Goal: Task Accomplishment & Management: Complete application form

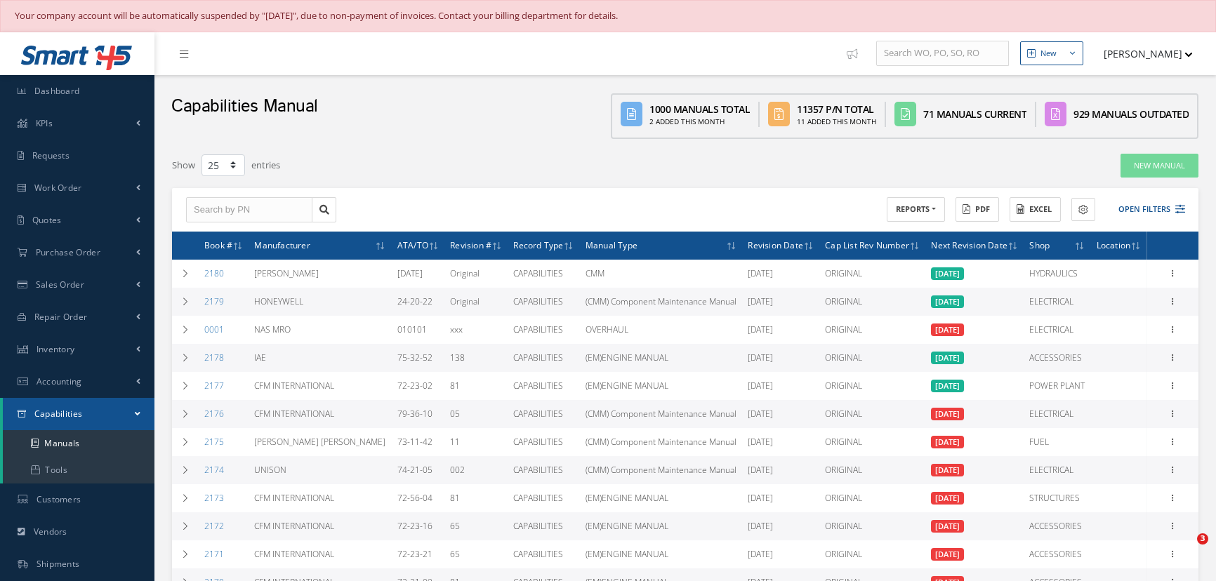
select select "25"
click at [88, 91] on link "Dashboard" at bounding box center [77, 91] width 154 height 32
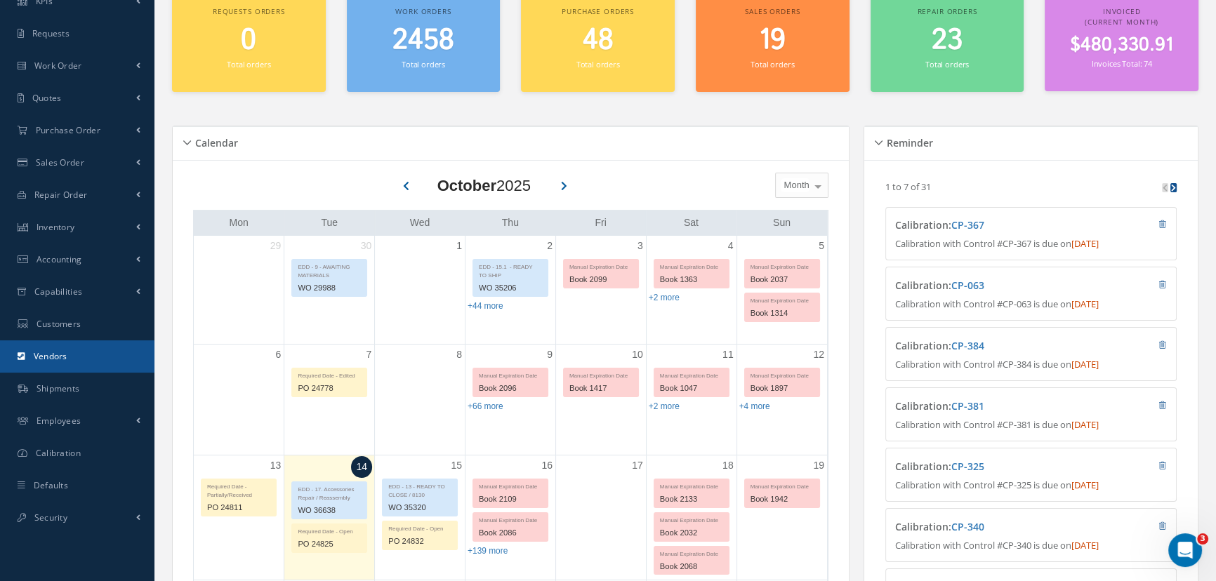
scroll to position [127, 0]
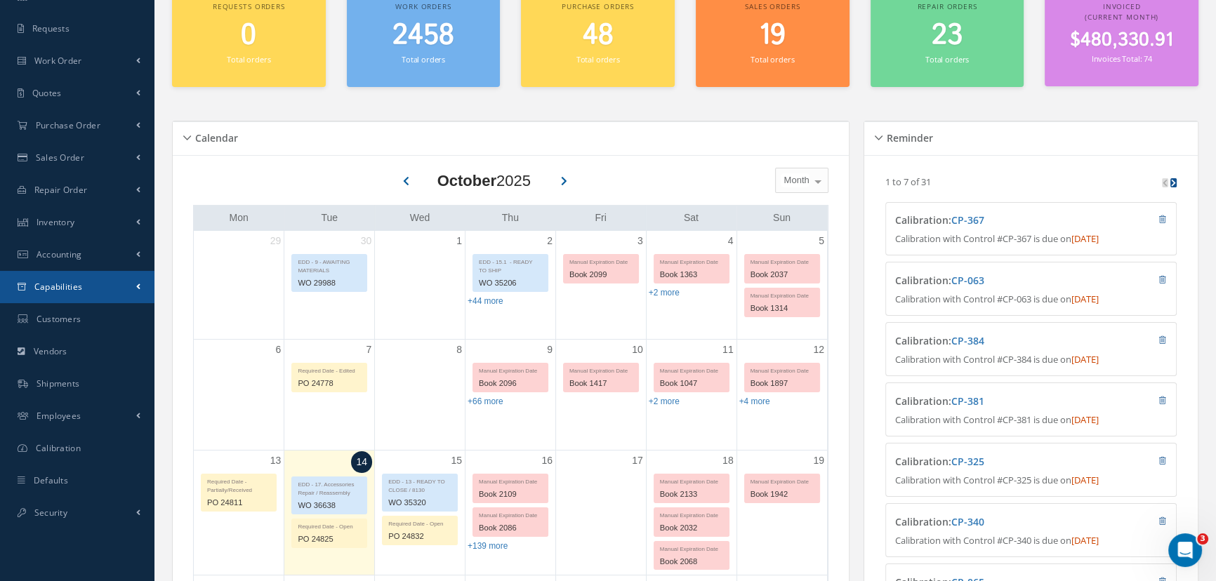
click at [63, 288] on span "Capabilities" at bounding box center [58, 287] width 48 height 12
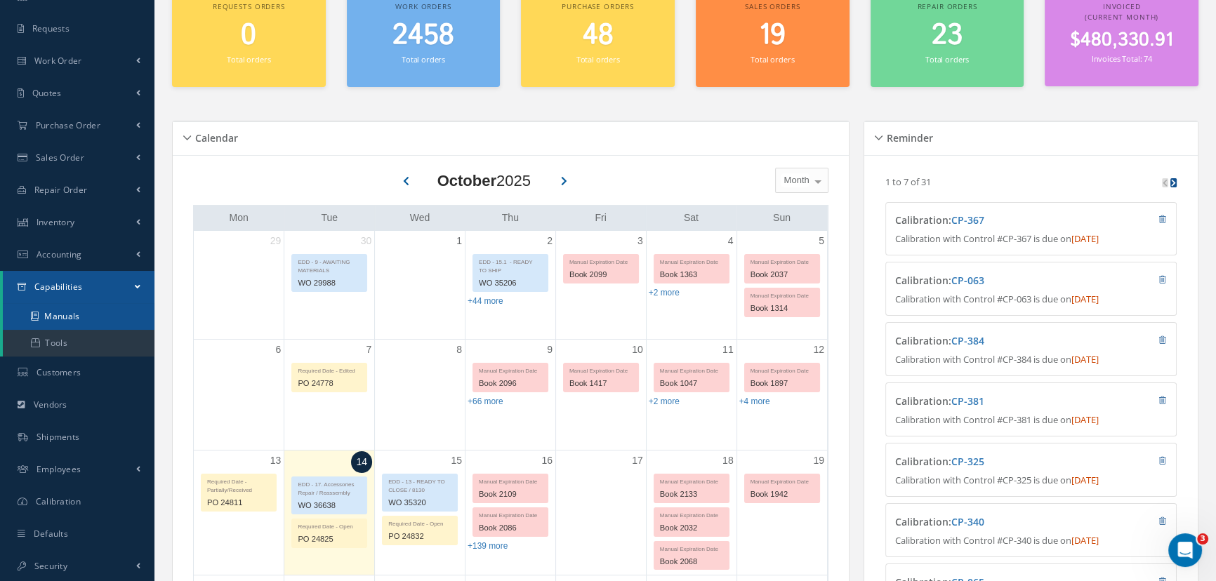
click at [61, 315] on link "Manuals" at bounding box center [79, 316] width 152 height 27
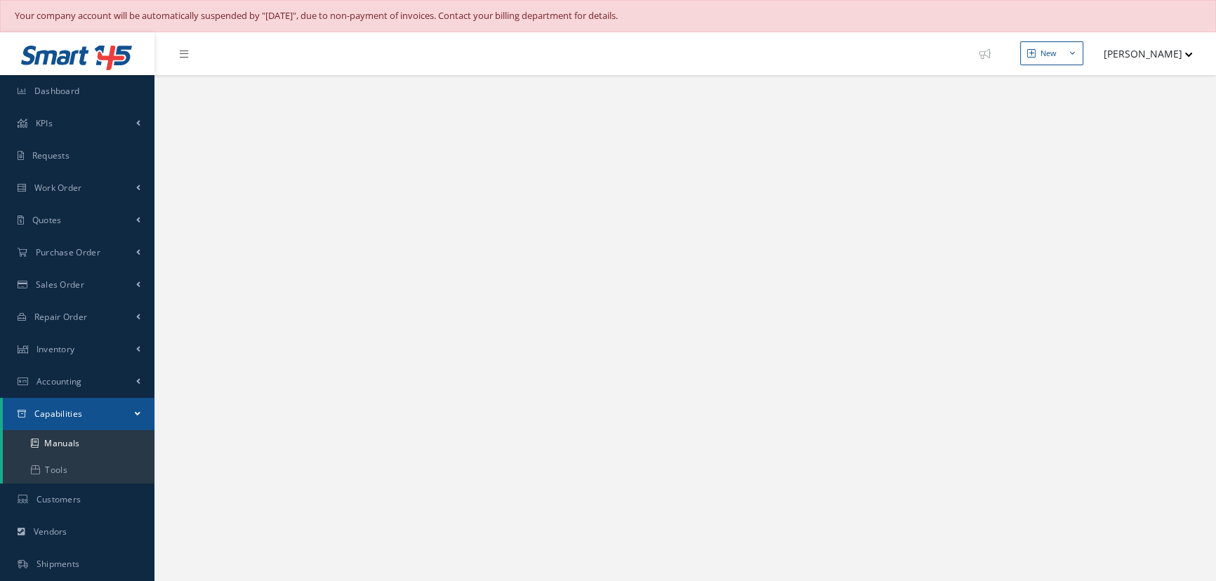
select select "25"
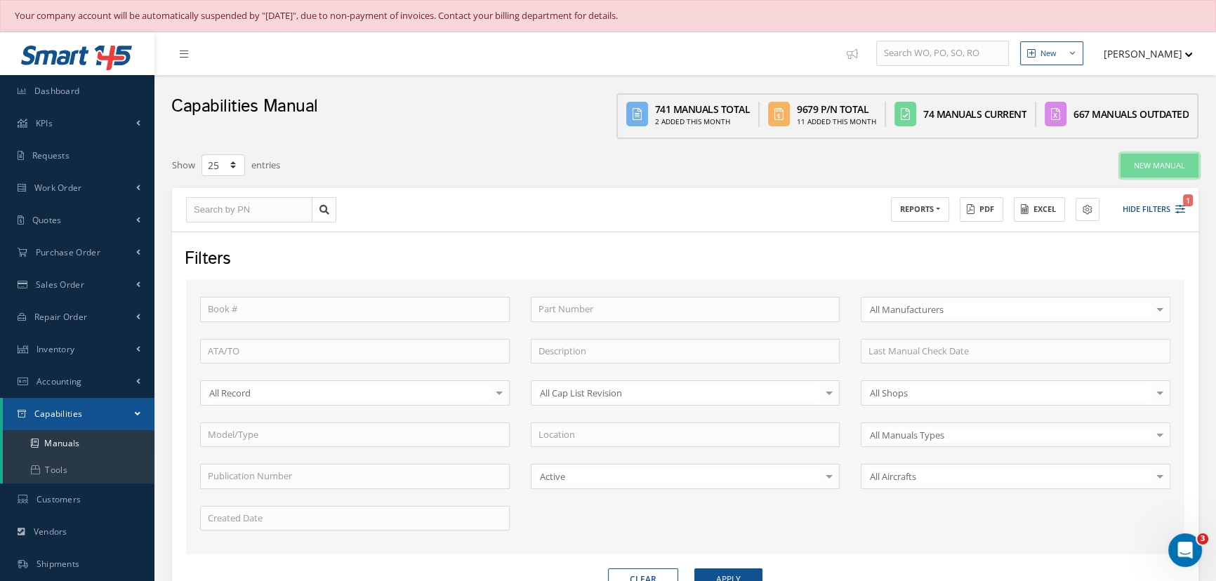
click at [1136, 168] on link "New Manual" at bounding box center [1160, 166] width 78 height 25
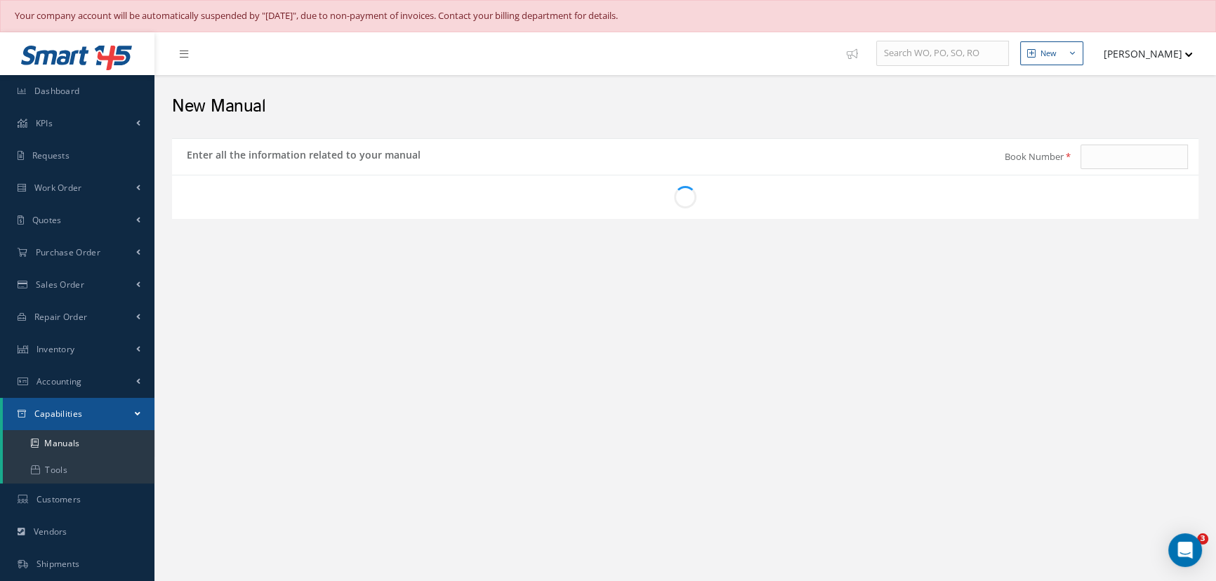
type input "2181"
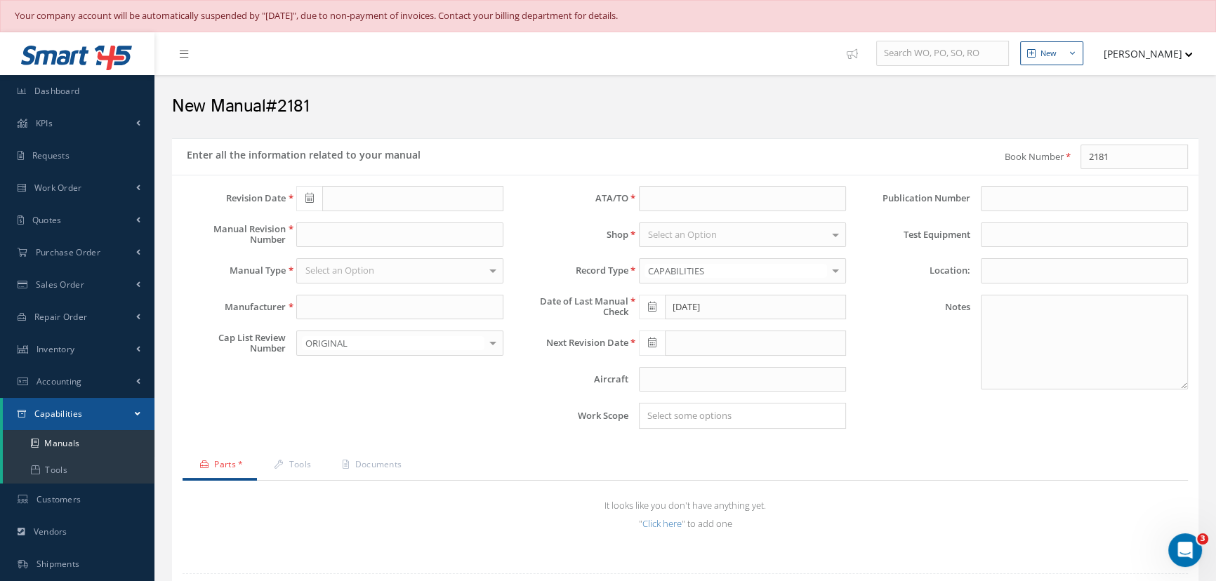
type input "[DATE]"
click at [404, 194] on input "text" at bounding box center [412, 198] width 181 height 25
